Goal: Check status: Check status

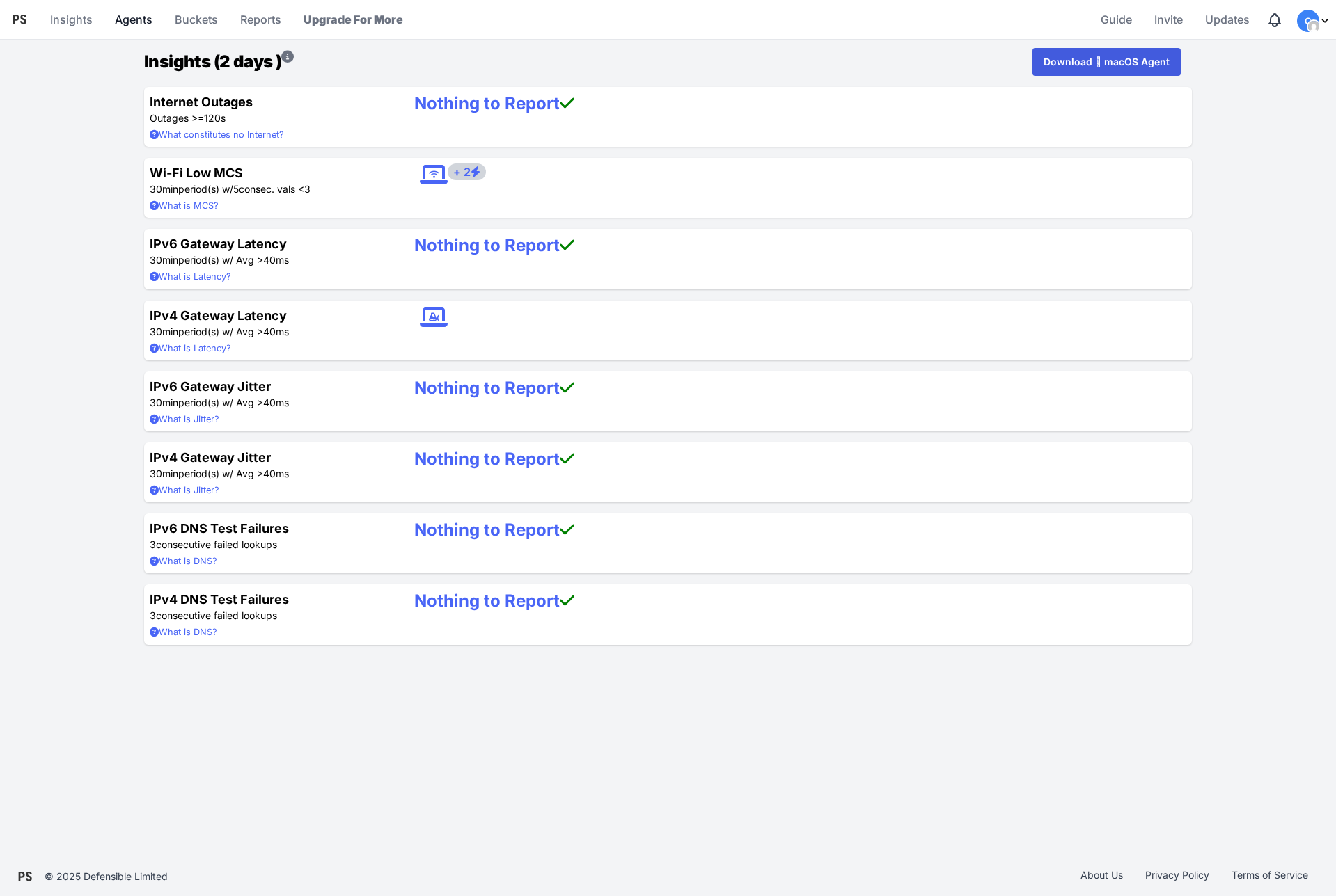
click at [135, 17] on link "Agents" at bounding box center [133, 19] width 49 height 33
click at [122, 22] on link "Agents" at bounding box center [133, 19] width 49 height 33
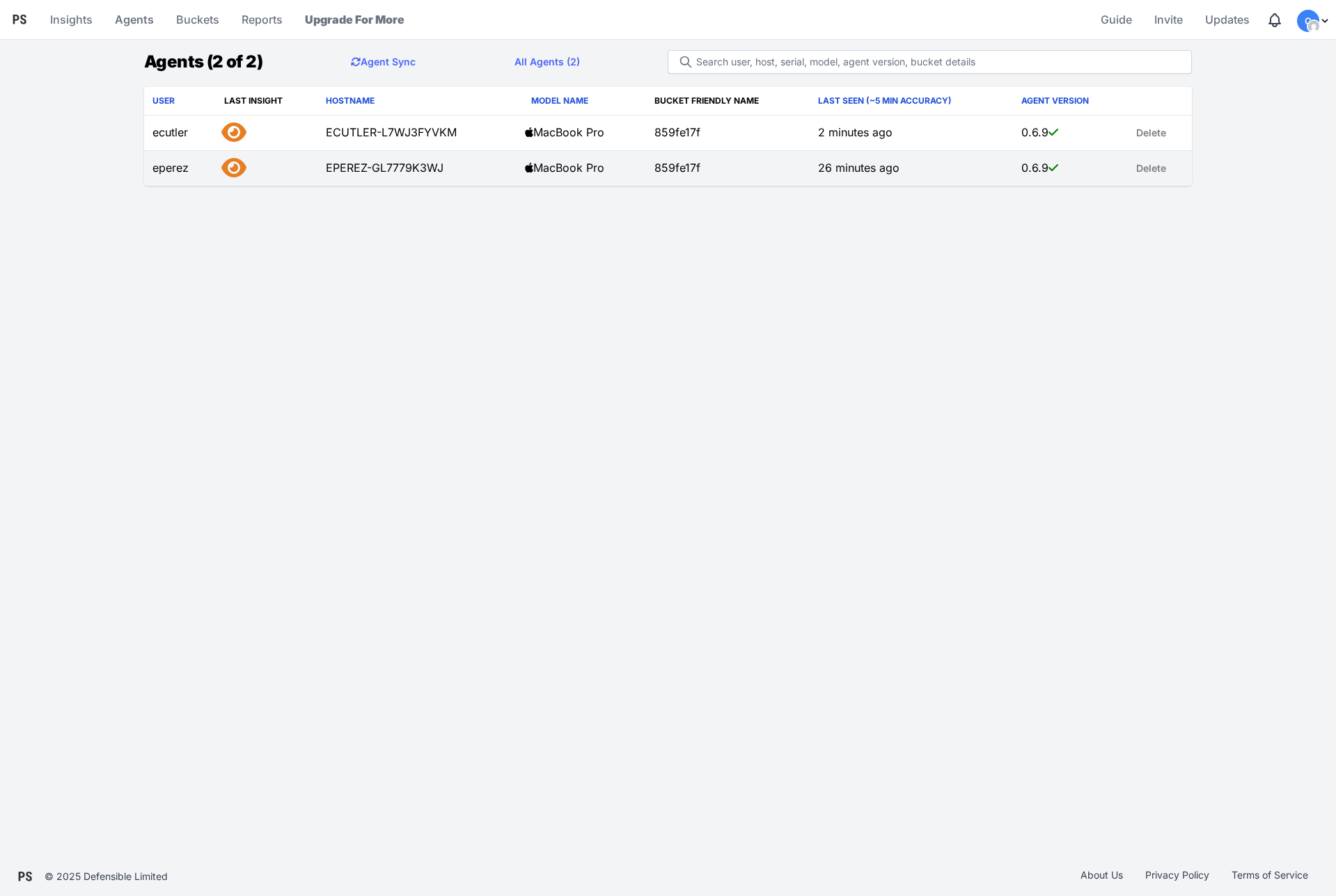
click at [346, 166] on td "EPEREZ-GL7779K3WJ" at bounding box center [416, 169] width 199 height 36
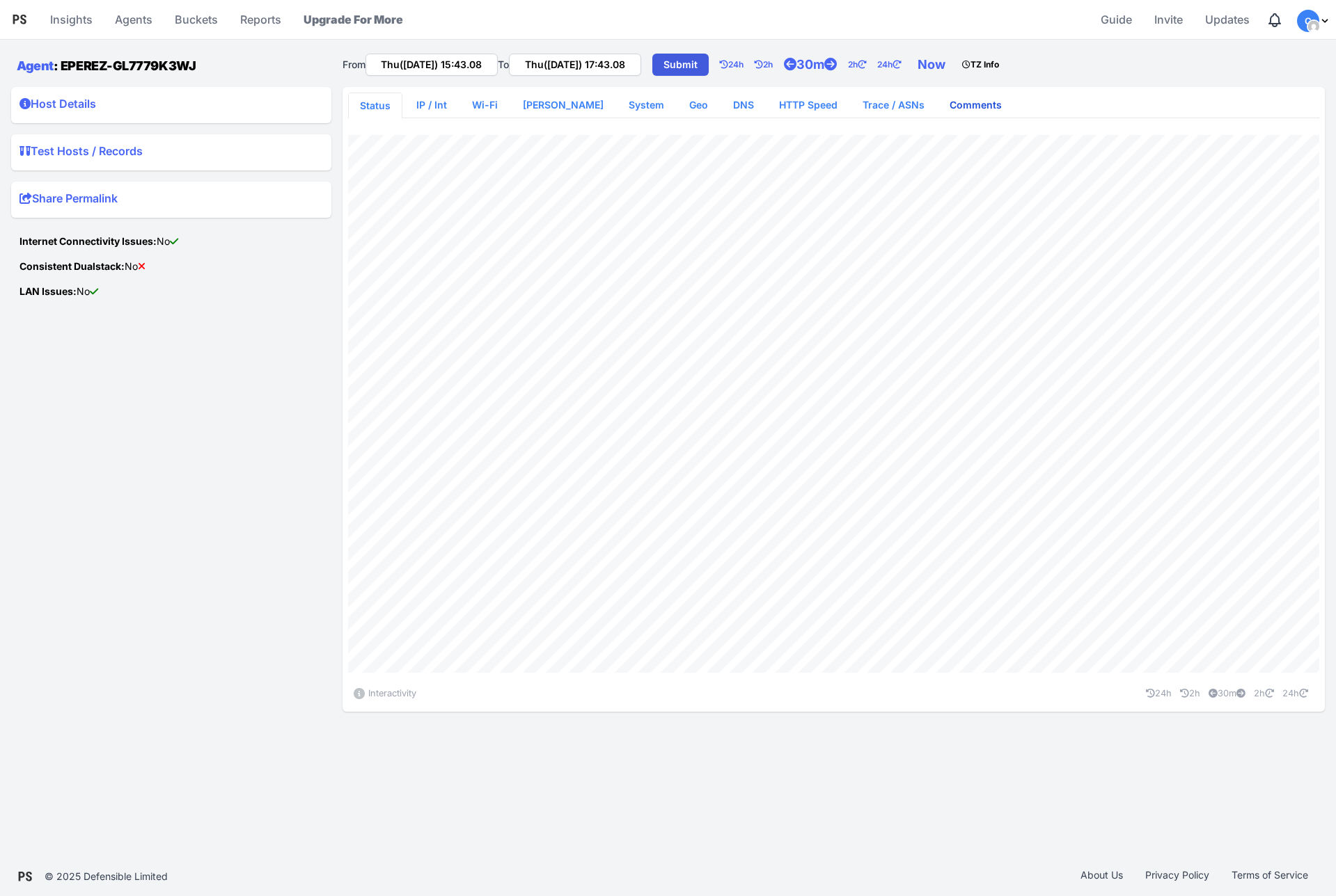
click at [938, 101] on link "Comments" at bounding box center [975, 105] width 74 height 25
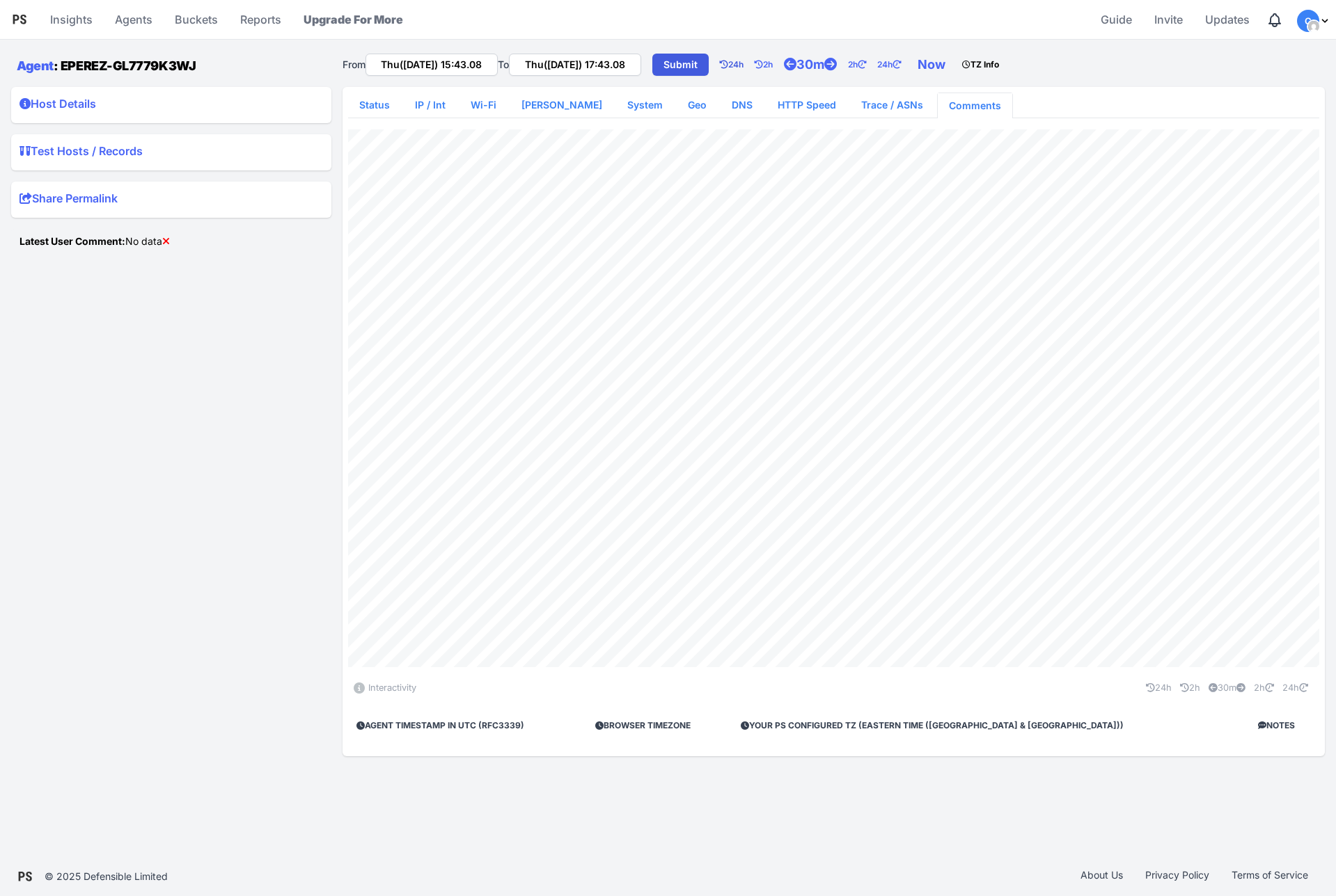
click at [755, 66] on link "24h" at bounding box center [737, 65] width 35 height 28
type input "Wed([DATE]) 15:43.08"
type input "Thu([DATE]) 15:43.08"
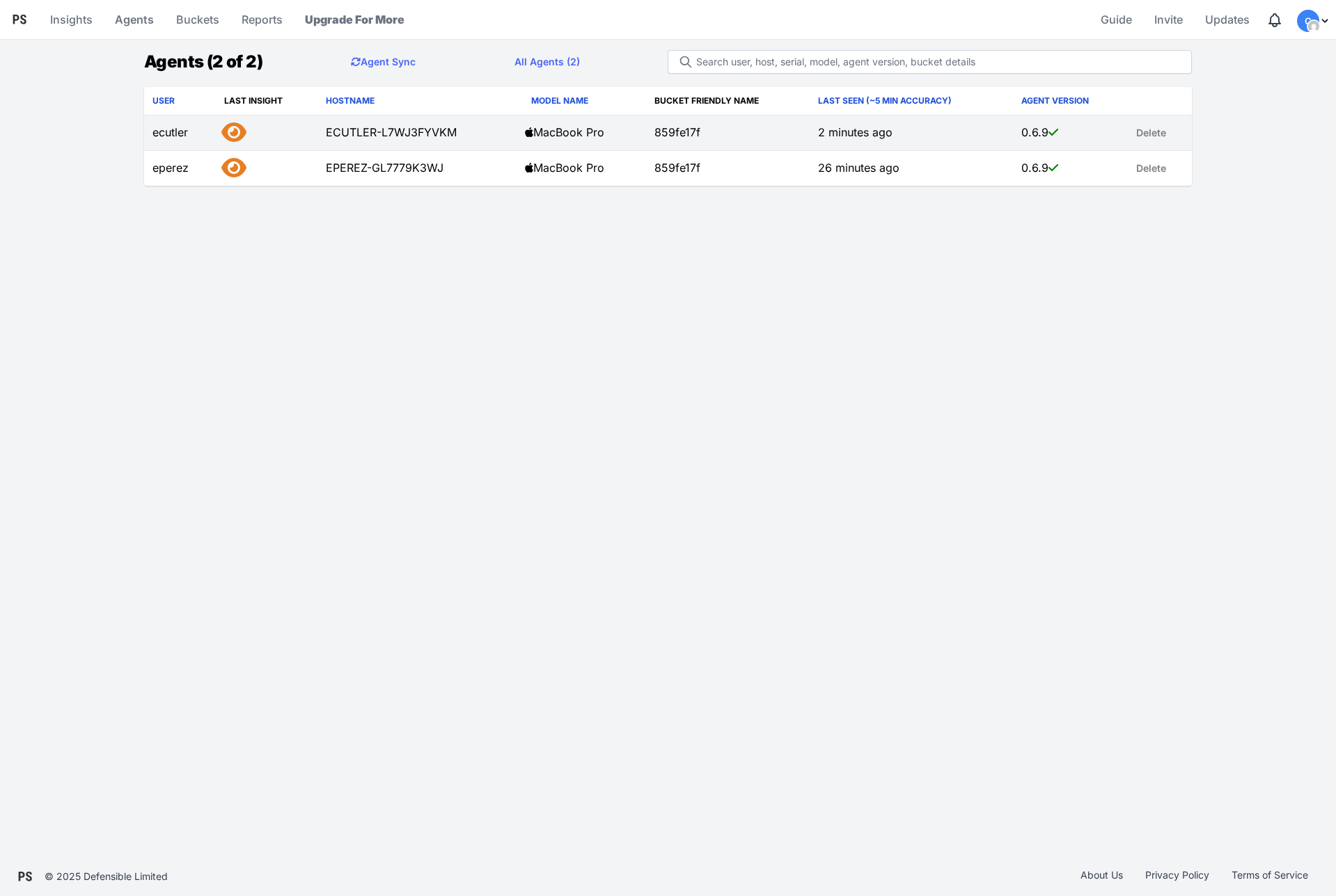
click at [176, 125] on td "ecutler" at bounding box center [180, 133] width 72 height 36
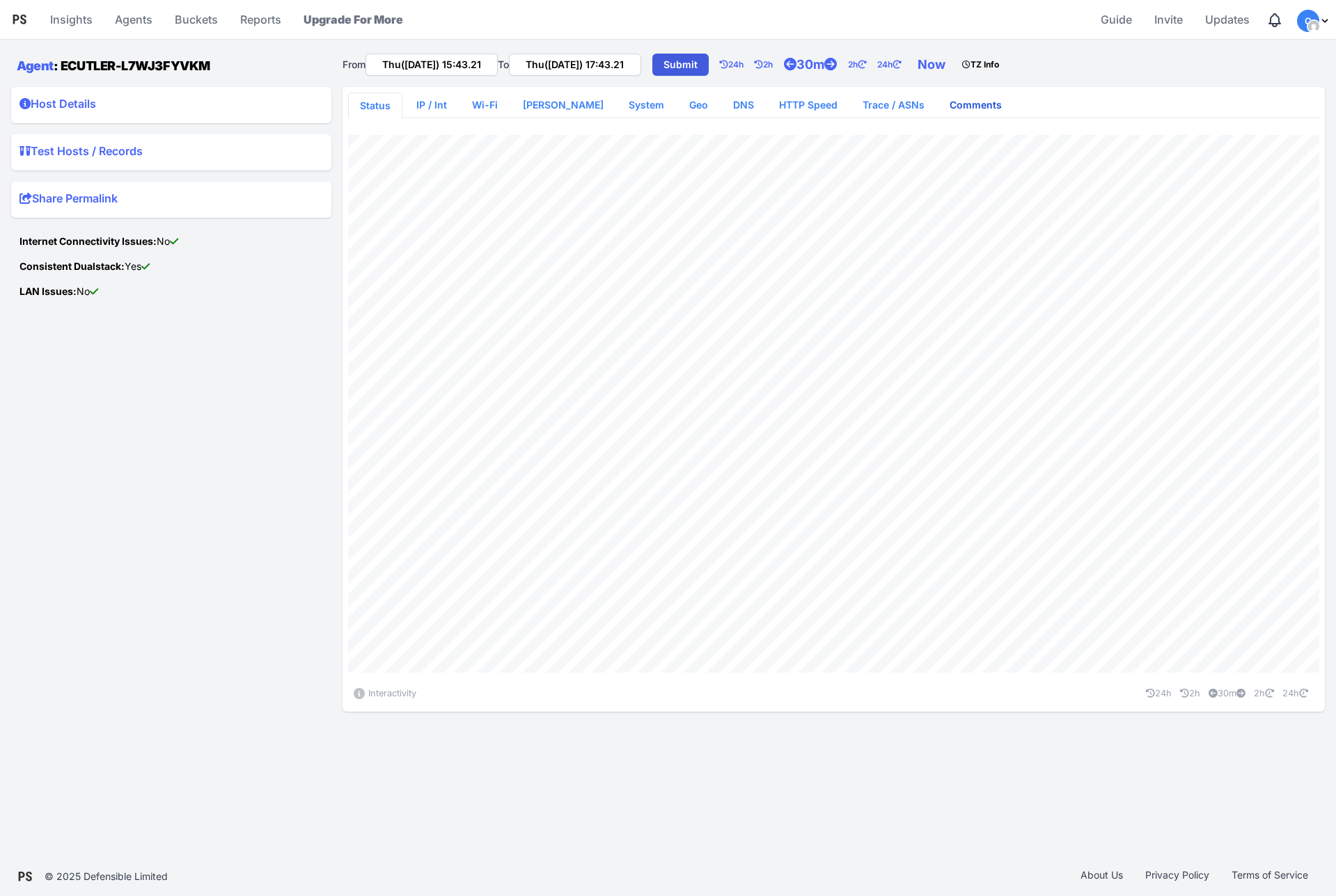
click at [957, 101] on link "Comments" at bounding box center [975, 105] width 74 height 25
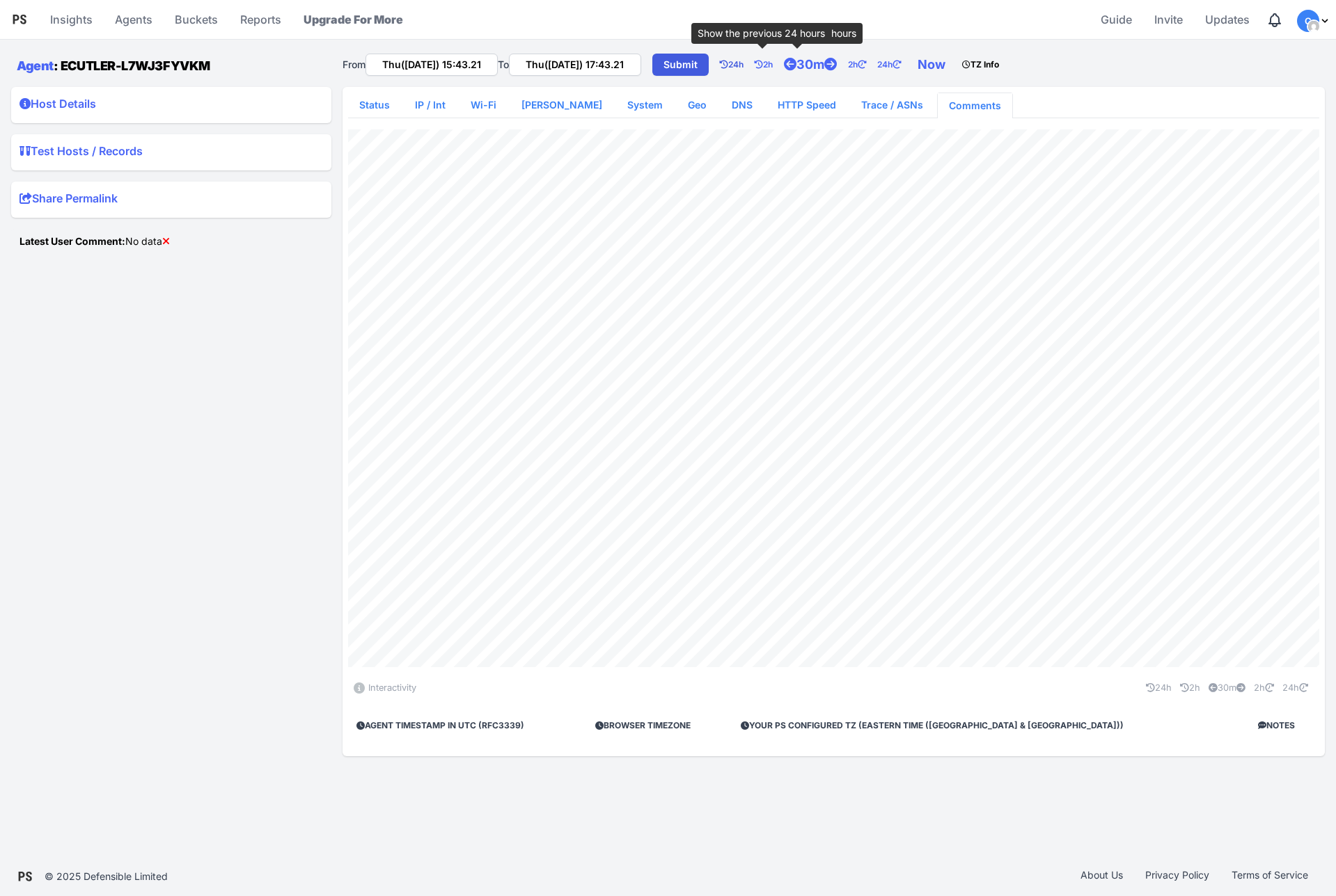
click at [755, 66] on link "24h" at bounding box center [737, 65] width 35 height 28
type input "Wed(17 Sep) 15:43.21"
type input "Thu(18 Sep) 15:43.21"
